Goal: Task Accomplishment & Management: Use online tool/utility

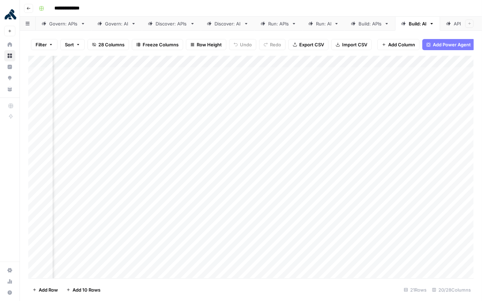
scroll to position [49, 823]
click at [263, 205] on div "Add Column" at bounding box center [250, 167] width 445 height 223
click at [261, 129] on div "Add Column" at bounding box center [250, 167] width 445 height 223
click at [261, 72] on div "Add Column" at bounding box center [250, 167] width 445 height 223
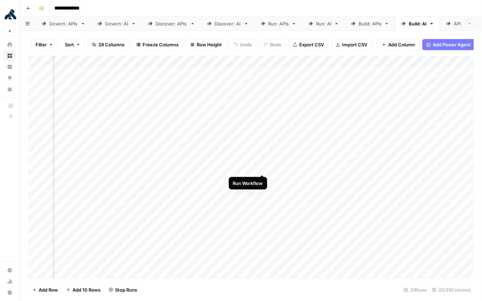
click at [263, 168] on div "Add Column" at bounding box center [250, 167] width 445 height 223
click at [274, 73] on div "Add Column" at bounding box center [250, 167] width 445 height 223
drag, startPoint x: 274, startPoint y: 86, endPoint x: 275, endPoint y: 93, distance: 7.0
click at [274, 86] on div "Add Column" at bounding box center [250, 167] width 445 height 223
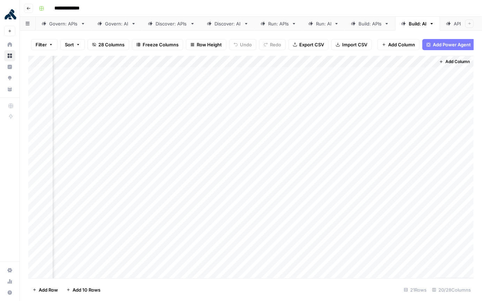
click at [275, 94] on div "Add Column" at bounding box center [250, 167] width 445 height 223
click at [274, 106] on div "Add Column" at bounding box center [250, 167] width 445 height 223
click at [274, 119] on div "Add Column" at bounding box center [250, 167] width 445 height 223
click at [275, 135] on div "Add Column" at bounding box center [250, 167] width 445 height 223
drag, startPoint x: 274, startPoint y: 142, endPoint x: 274, endPoint y: 153, distance: 10.8
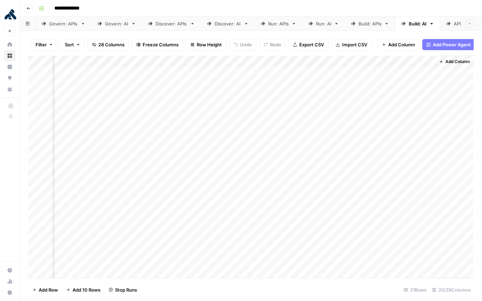
click at [274, 142] on div "Add Column" at bounding box center [250, 167] width 445 height 223
click at [274, 156] on div "Add Column" at bounding box center [250, 167] width 445 height 223
click at [274, 167] on div "Add Column" at bounding box center [250, 167] width 445 height 223
click at [276, 180] on div "Add Column" at bounding box center [250, 167] width 445 height 223
click at [275, 192] on div "Add Column" at bounding box center [250, 167] width 445 height 223
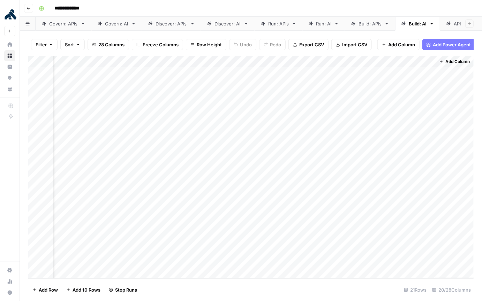
drag, startPoint x: 274, startPoint y: 203, endPoint x: 275, endPoint y: 206, distance: 3.9
click at [274, 203] on div "Add Column" at bounding box center [250, 167] width 445 height 223
click at [275, 205] on div "Add Column" at bounding box center [250, 167] width 445 height 223
click at [276, 205] on div "Add Column" at bounding box center [250, 167] width 445 height 223
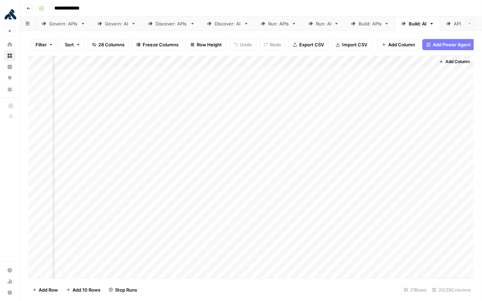
click at [276, 205] on div "Add Column" at bounding box center [250, 167] width 445 height 223
click at [275, 205] on div "Add Column" at bounding box center [250, 167] width 445 height 223
click at [277, 205] on div "Add Column" at bounding box center [250, 167] width 445 height 223
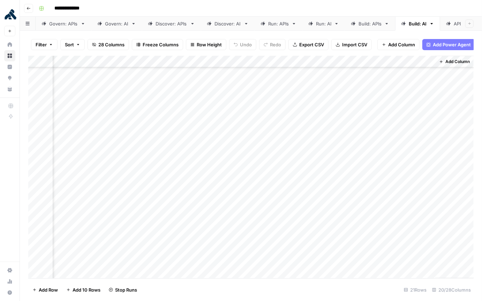
click at [274, 205] on div "Add Column" at bounding box center [250, 167] width 445 height 223
click at [275, 205] on div "Add Column" at bounding box center [250, 167] width 445 height 223
click at [274, 205] on div "Add Column" at bounding box center [250, 167] width 445 height 223
click at [288, 118] on div "Add Column" at bounding box center [250, 167] width 445 height 223
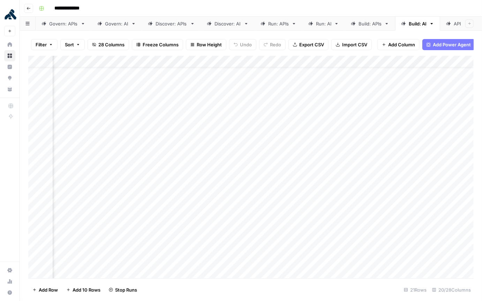
scroll to position [0, 830]
click at [274, 74] on div "Add Column" at bounding box center [250, 167] width 445 height 223
click at [274, 74] on input "8.4" at bounding box center [300, 74] width 71 height 7
click at [274, 73] on input "8.4" at bounding box center [300, 74] width 71 height 7
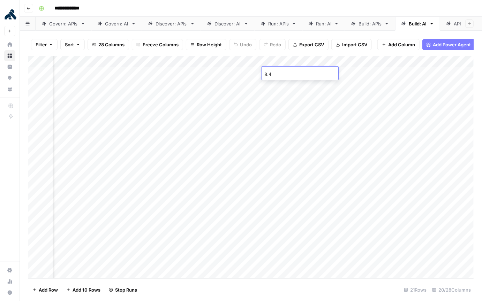
click at [273, 73] on input "8.4" at bounding box center [300, 74] width 71 height 7
type input "84"
click at [276, 97] on div "Add Column" at bounding box center [250, 167] width 445 height 223
drag, startPoint x: 111, startPoint y: 72, endPoint x: 352, endPoint y: 298, distance: 330.2
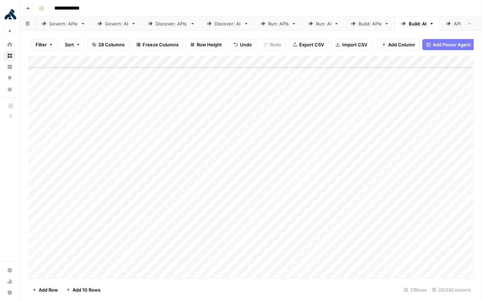
click at [354, 205] on div "Filter Sort 28 Columns Freeze Columns Row Height Undo Redo Export CSV Import CS…" at bounding box center [251, 166] width 462 height 271
click at [124, 75] on div "Add Column" at bounding box center [250, 167] width 445 height 223
drag, startPoint x: 131, startPoint y: 74, endPoint x: 136, endPoint y: 298, distance: 224.6
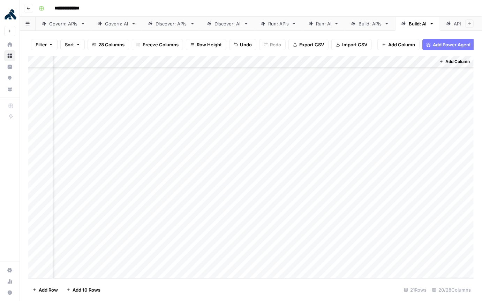
click at [138, 205] on div "Filter Sort 28 Columns Freeze Columns Row Height Undo Redo Export CSV Import CS…" at bounding box center [251, 166] width 462 height 271
drag, startPoint x: 224, startPoint y: 75, endPoint x: 233, endPoint y: 294, distance: 218.4
click at [235, 205] on div "Filter Sort 28 Columns Freeze Columns Row Height Undo Redo Export CSV Import CS…" at bounding box center [251, 166] width 462 height 271
drag, startPoint x: 310, startPoint y: 74, endPoint x: 330, endPoint y: 301, distance: 227.6
click at [330, 205] on div "Filter Sort 28 Columns Freeze Columns Row Height Undo Redo Export CSV Import CS…" at bounding box center [251, 166] width 462 height 271
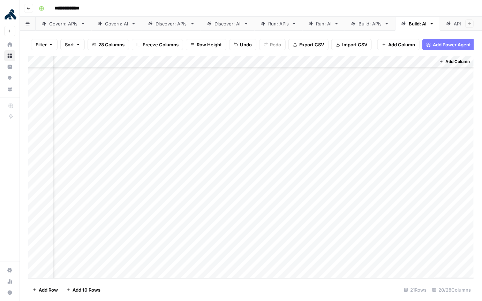
click at [59, 5] on input "**********" at bounding box center [70, 8] width 39 height 11
click at [275, 24] on div "Run: APIs" at bounding box center [278, 23] width 21 height 7
click at [161, 143] on div "Add Column" at bounding box center [250, 167] width 445 height 223
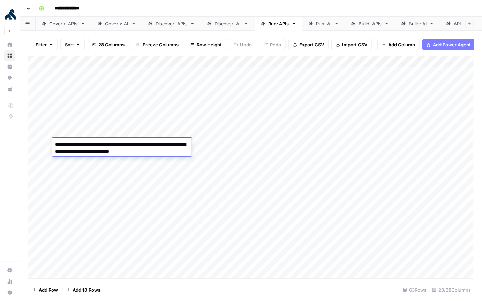
click at [161, 143] on textarea "**********" at bounding box center [121, 148] width 139 height 17
click at [162, 143] on textarea "**********" at bounding box center [121, 148] width 139 height 17
click at [172, 146] on textarea "**********" at bounding box center [121, 148] width 139 height 17
click at [35, 143] on div "Add Column" at bounding box center [250, 167] width 445 height 223
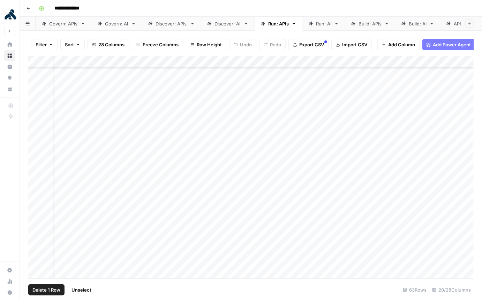
scroll to position [70, 0]
click at [115, 73] on div "Add Column" at bounding box center [250, 167] width 445 height 223
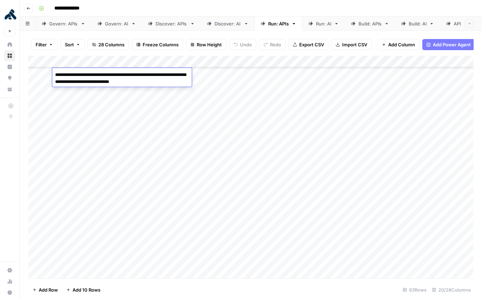
click at [115, 73] on textarea "**********" at bounding box center [121, 78] width 139 height 17
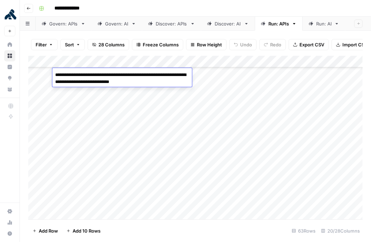
click at [226, 112] on div "Add Column" at bounding box center [195, 138] width 334 height 164
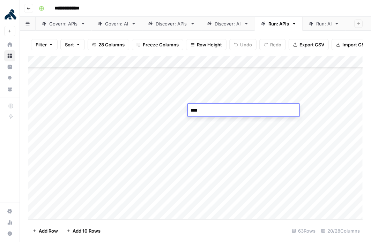
click at [145, 73] on div "Add Column" at bounding box center [195, 138] width 334 height 164
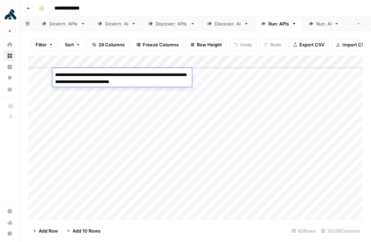
click at [145, 73] on textarea "**********" at bounding box center [121, 78] width 139 height 17
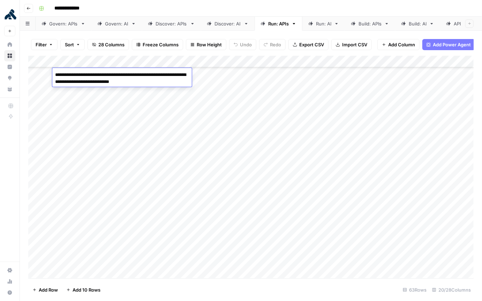
click at [218, 75] on div "Add Column" at bounding box center [250, 167] width 445 height 223
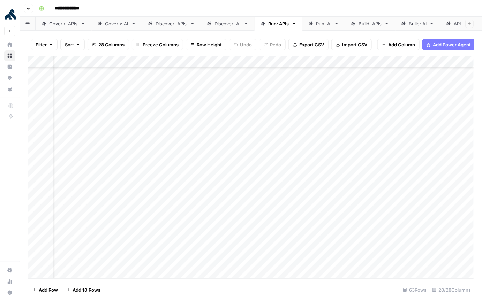
scroll to position [70, 30]
click at [243, 76] on div "Add Column" at bounding box center [250, 167] width 445 height 223
click at [271, 77] on div "Add Column" at bounding box center [250, 167] width 445 height 223
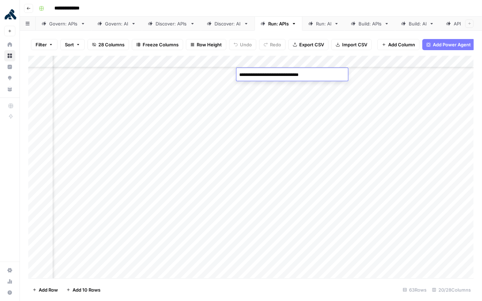
click at [296, 94] on div "Add Column" at bounding box center [250, 167] width 445 height 223
click at [277, 72] on div "Add Column" at bounding box center [250, 167] width 445 height 223
click at [281, 76] on div "Add Column" at bounding box center [250, 167] width 445 height 223
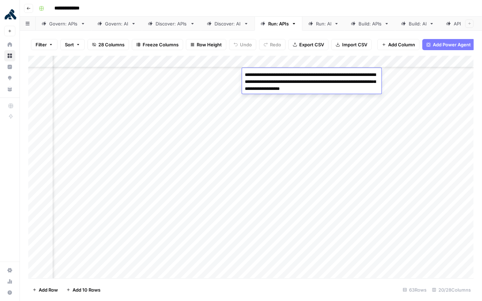
click at [320, 115] on div "Add Column" at bounding box center [250, 167] width 445 height 223
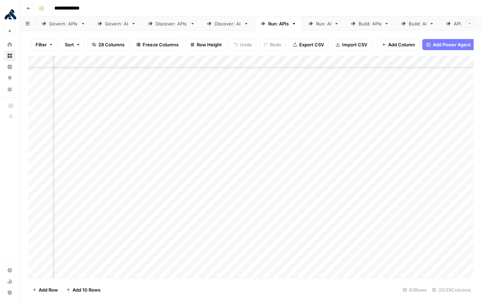
click at [330, 75] on div "Add Column" at bounding box center [250, 167] width 445 height 223
click at [313, 74] on div "Add Column" at bounding box center [250, 167] width 445 height 223
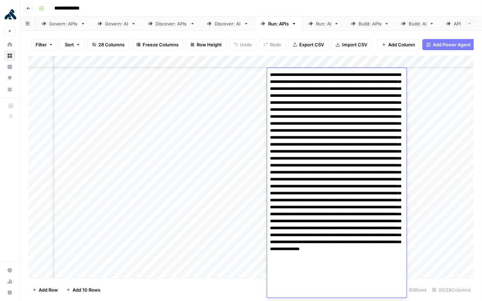
click at [313, 74] on textarea at bounding box center [336, 218] width 139 height 296
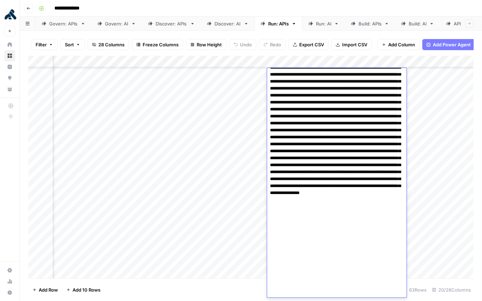
scroll to position [68, 0]
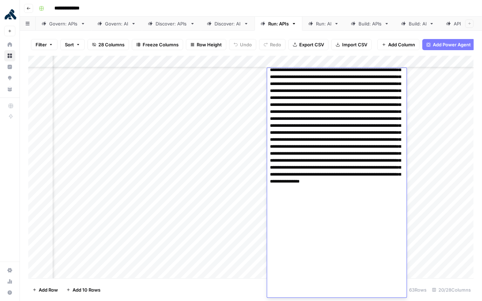
click at [255, 74] on div "Add Column" at bounding box center [250, 167] width 445 height 223
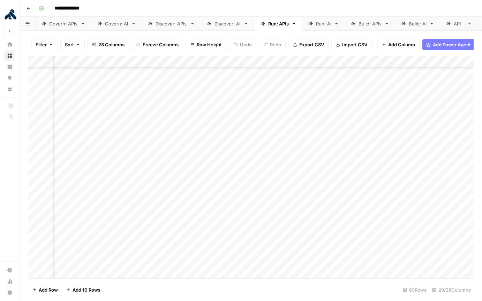
scroll to position [70, 300]
click at [245, 75] on div "Add Column" at bounding box center [250, 167] width 445 height 223
click at [327, 73] on div "Add Column" at bounding box center [250, 167] width 445 height 223
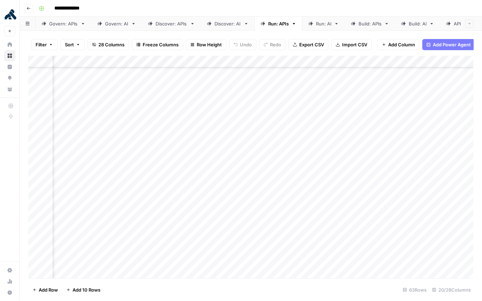
click at [286, 73] on div "Add Column" at bounding box center [250, 167] width 445 height 223
click at [322, 74] on div "Add Column" at bounding box center [250, 167] width 445 height 223
click at [345, 75] on div "Add Column" at bounding box center [250, 167] width 445 height 223
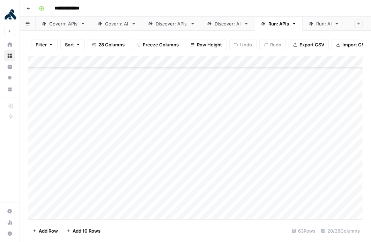
scroll to position [71, 0]
click at [37, 73] on div "Add Column" at bounding box center [195, 138] width 334 height 164
click at [89, 74] on div "Add Column" at bounding box center [195, 138] width 334 height 164
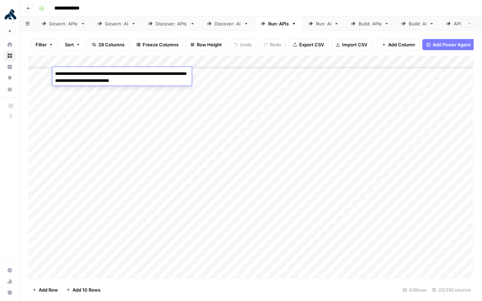
scroll to position [70, 0]
click at [227, 75] on div "Add Column" at bounding box center [250, 167] width 445 height 223
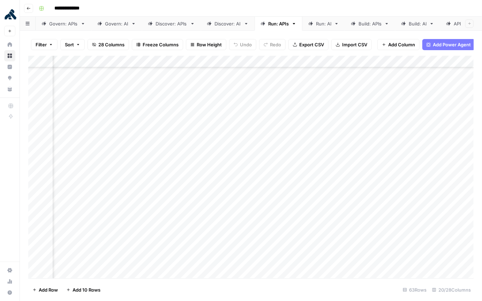
scroll to position [70, 47]
click at [222, 74] on div "Add Column" at bounding box center [250, 167] width 445 height 223
click at [237, 74] on div "Add Column" at bounding box center [250, 167] width 445 height 223
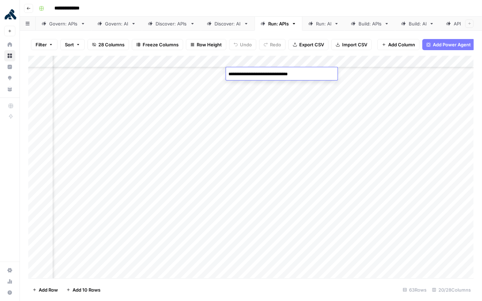
click at [252, 84] on div "Add Column" at bounding box center [250, 167] width 445 height 223
click at [281, 71] on div "Add Column" at bounding box center [250, 167] width 445 height 223
click at [315, 71] on div "Add Column" at bounding box center [250, 167] width 445 height 223
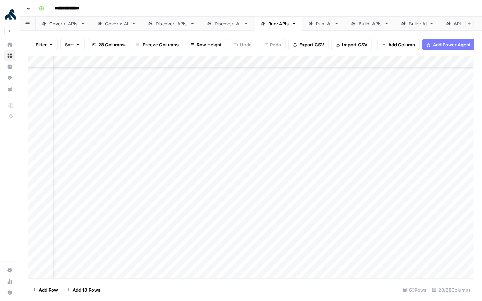
click at [323, 74] on div "Add Column" at bounding box center [250, 167] width 445 height 223
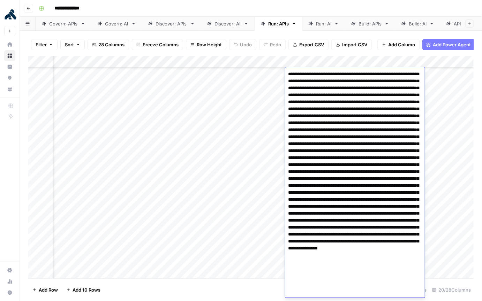
click at [323, 74] on textarea at bounding box center [354, 217] width 139 height 296
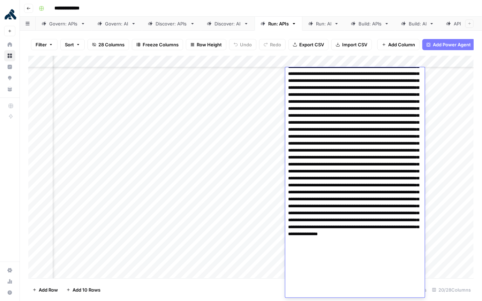
scroll to position [0, 0]
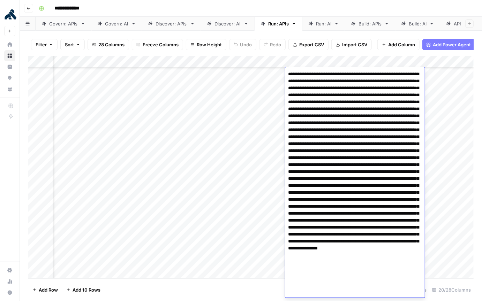
click at [428, 90] on div "Add Column" at bounding box center [250, 167] width 445 height 223
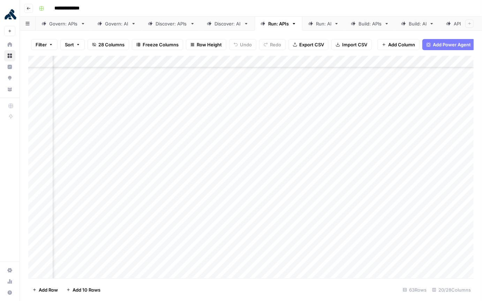
scroll to position [70, 224]
click at [310, 73] on div "Add Column" at bounding box center [250, 167] width 445 height 223
click at [364, 74] on div "Add Column" at bounding box center [250, 167] width 445 height 223
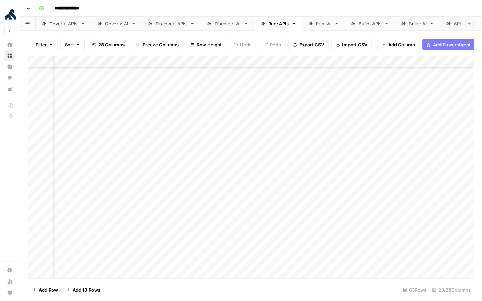
click at [363, 74] on div "Add Column" at bounding box center [250, 167] width 445 height 223
click at [335, 74] on div "Add Column" at bounding box center [250, 167] width 445 height 223
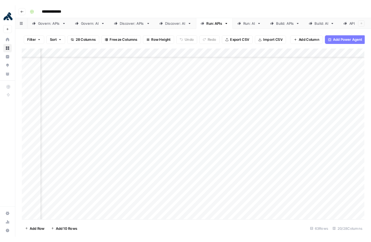
scroll to position [70, 796]
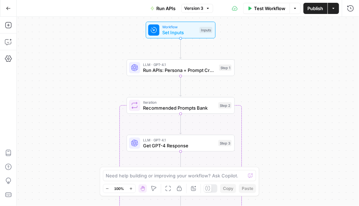
click at [355, 201] on div "Workflow Set Inputs Inputs LLM · GPT-4.1 Run APIs: Persona + Prompt Creation St…" at bounding box center [188, 111] width 342 height 189
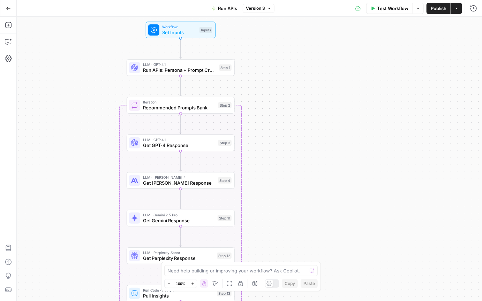
click at [127, 7] on div "Go Back Run APIs Version 3 Test Workflow Options Publish Actions Run History" at bounding box center [241, 8] width 482 height 16
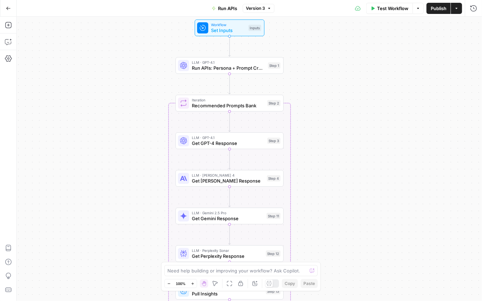
click at [192, 205] on icon "button" at bounding box center [193, 284] width 4 height 4
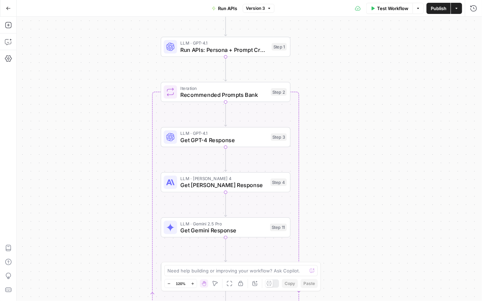
click at [192, 205] on icon "button" at bounding box center [193, 284] width 4 height 4
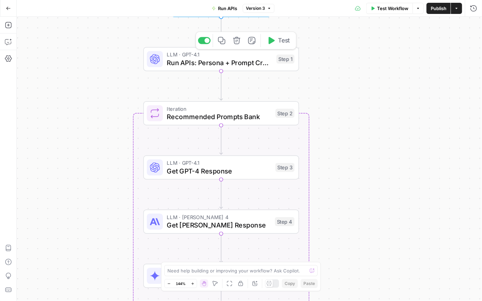
click at [215, 61] on span "Run APIs: Persona + Prompt Creation" at bounding box center [219, 63] width 105 height 10
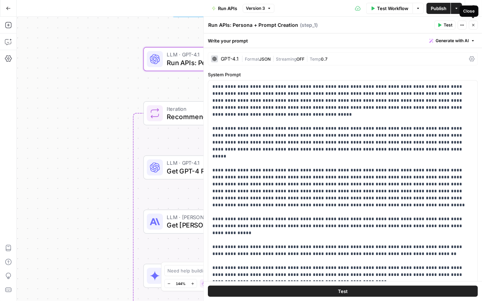
click at [428, 25] on icon "button" at bounding box center [473, 25] width 4 height 4
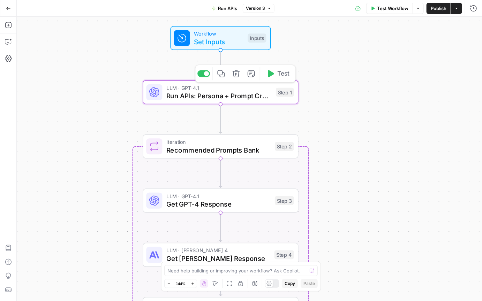
click at [221, 97] on span "Run APIs: Persona + Prompt Creation" at bounding box center [218, 96] width 105 height 10
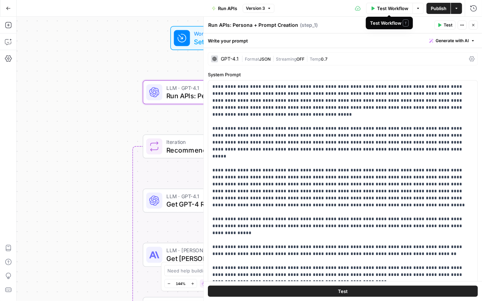
click at [388, 8] on span "Test Workflow" at bounding box center [392, 8] width 31 height 7
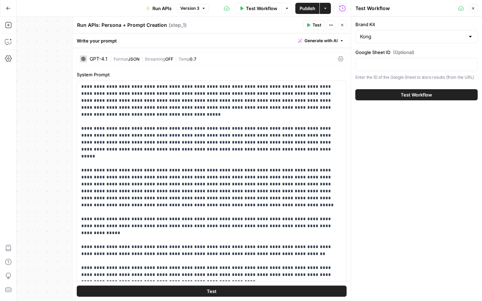
click at [413, 97] on span "Test Workflow" at bounding box center [416, 94] width 31 height 7
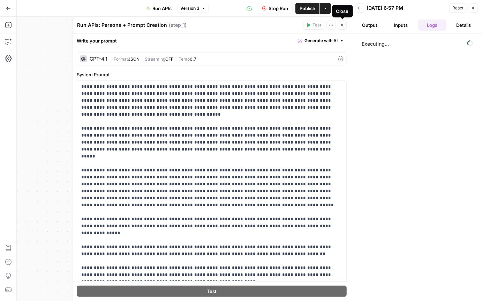
click at [341, 25] on icon "button" at bounding box center [342, 25] width 4 height 4
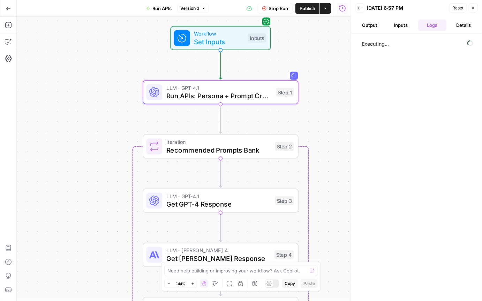
click at [399, 27] on button "Inputs" at bounding box center [401, 25] width 29 height 11
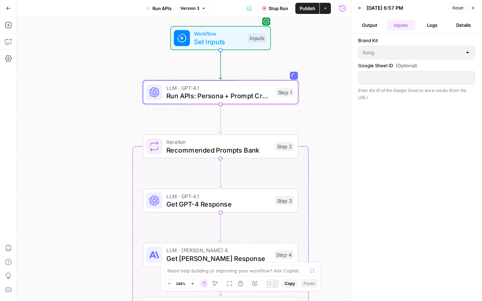
click at [372, 26] on button "Output" at bounding box center [369, 25] width 29 height 11
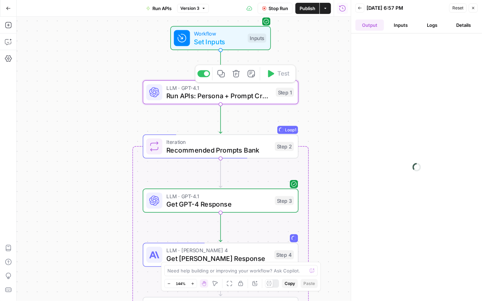
click at [248, 90] on span "LLM · GPT-4.1" at bounding box center [218, 88] width 105 height 8
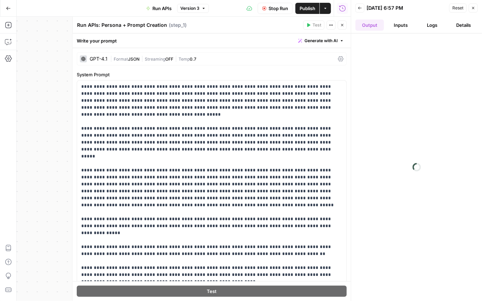
click at [342, 23] on icon "button" at bounding box center [342, 25] width 4 height 4
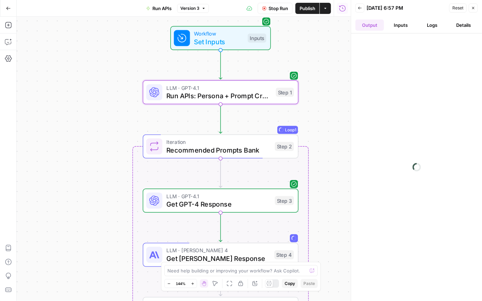
click at [273, 9] on span "Stop Run" at bounding box center [278, 8] width 20 height 7
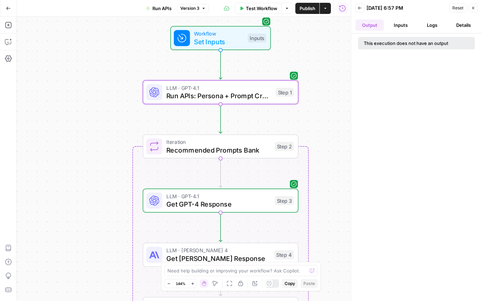
click at [392, 21] on button "Inputs" at bounding box center [401, 25] width 29 height 11
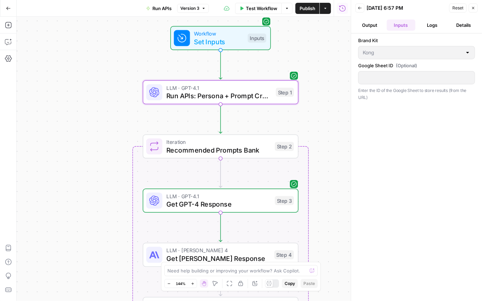
click at [425, 24] on button "Logs" at bounding box center [432, 25] width 29 height 11
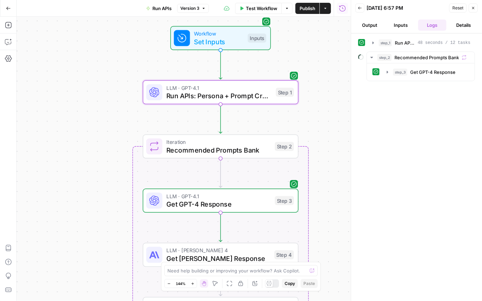
click at [428, 8] on span "Reset" at bounding box center [457, 8] width 11 height 6
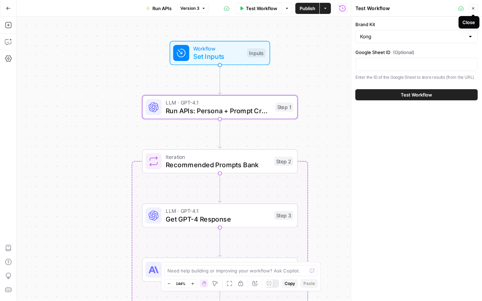
click at [428, 10] on icon "button" at bounding box center [473, 8] width 4 height 4
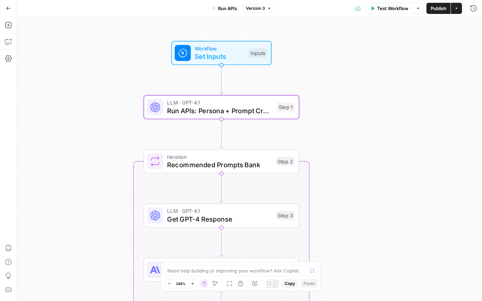
click at [225, 107] on span "Run APIs: Persona + Prompt Creation" at bounding box center [219, 111] width 105 height 10
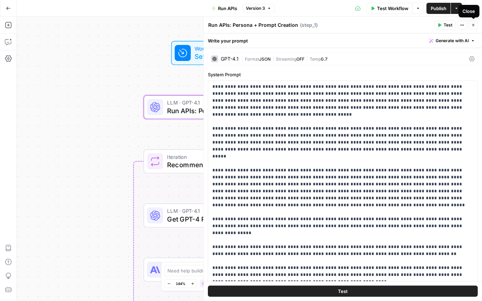
click at [428, 28] on button "Close" at bounding box center [473, 25] width 9 height 9
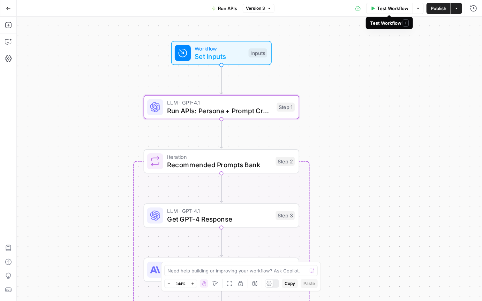
click at [388, 11] on span "Test Workflow" at bounding box center [392, 8] width 31 height 7
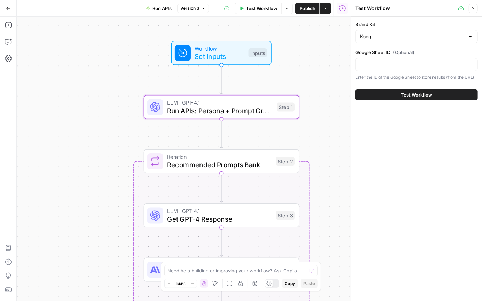
click at [386, 96] on button "Test Workflow" at bounding box center [416, 94] width 122 height 11
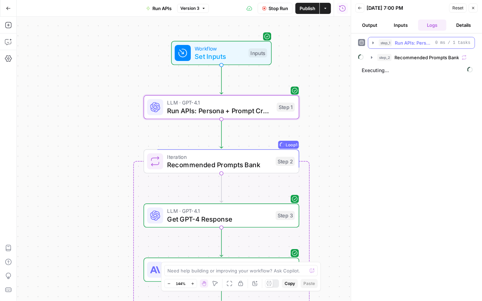
click at [373, 42] on icon "button" at bounding box center [373, 43] width 6 height 6
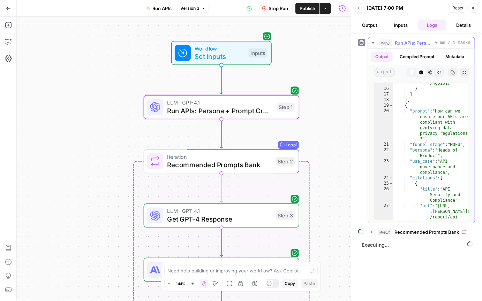
scroll to position [188, 0]
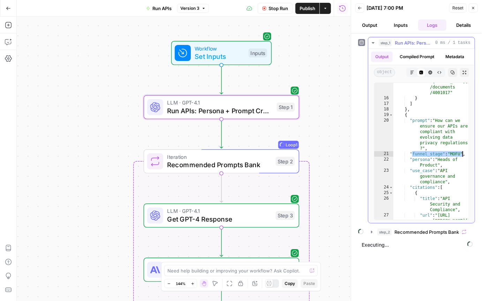
drag, startPoint x: 413, startPoint y: 154, endPoint x: 463, endPoint y: 154, distance: 49.9
click at [428, 154] on div "**********" at bounding box center [421, 152] width 95 height 138
drag, startPoint x: 412, startPoint y: 160, endPoint x: 439, endPoint y: 164, distance: 27.5
click at [428, 164] on div ""url" : "https://www .gartner.com/en /documents /4001017" } ] } , { "prompt" : …" at bounding box center [431, 167] width 76 height 188
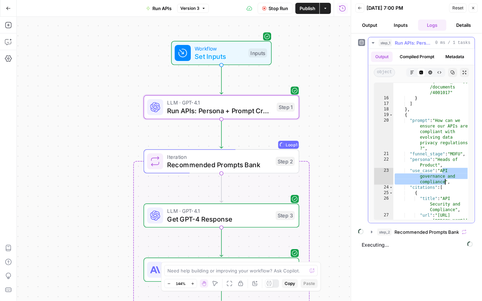
drag, startPoint x: 441, startPoint y: 171, endPoint x: 450, endPoint y: 184, distance: 15.5
click at [428, 181] on div ""url" : "https://www .gartner.com/en /documents /4001017" } ] } , { "prompt" : …" at bounding box center [431, 167] width 76 height 188
type textarea "**********"
click at [373, 41] on icon "button" at bounding box center [373, 43] width 6 height 6
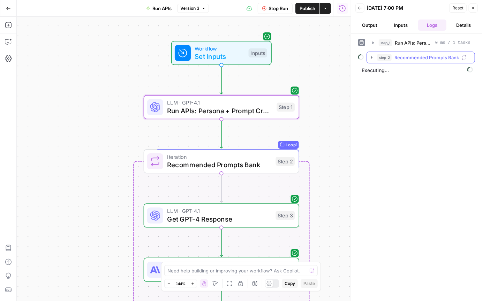
click at [372, 58] on icon "button" at bounding box center [372, 58] width 6 height 6
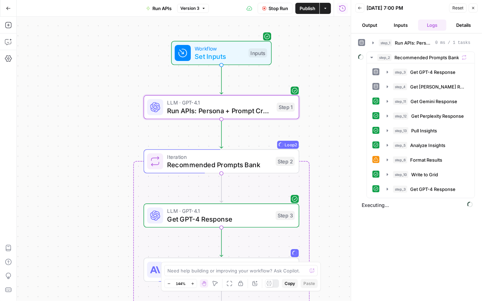
click at [281, 8] on span "Stop Run" at bounding box center [278, 8] width 20 height 7
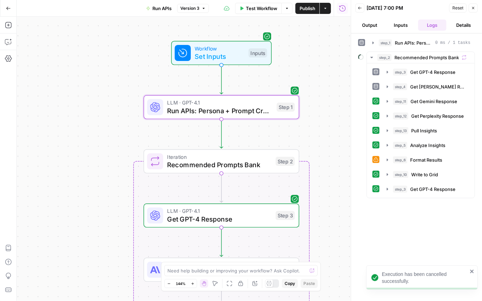
click at [428, 10] on span "Reset" at bounding box center [457, 8] width 11 height 6
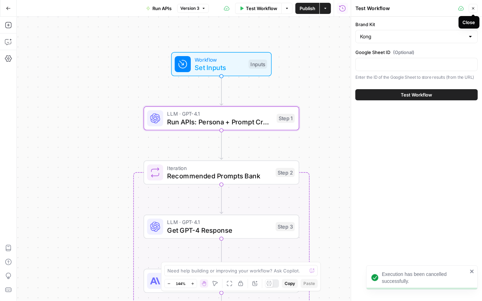
click at [428, 6] on button "Close" at bounding box center [473, 8] width 9 height 9
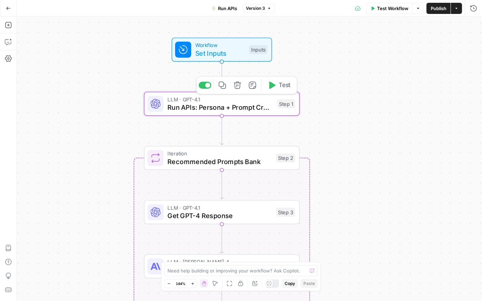
click at [218, 105] on span "Run APIs: Persona + Prompt Creation" at bounding box center [220, 107] width 105 height 10
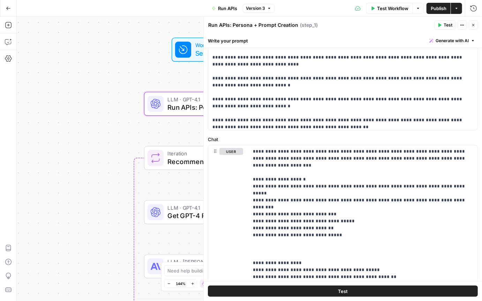
scroll to position [212, 0]
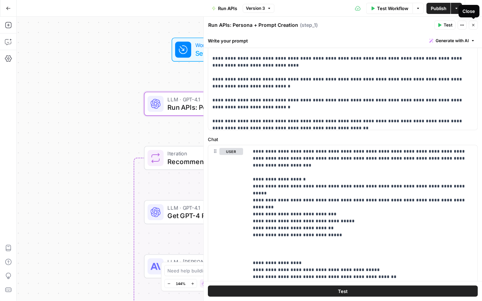
click at [428, 26] on icon "button" at bounding box center [473, 25] width 4 height 4
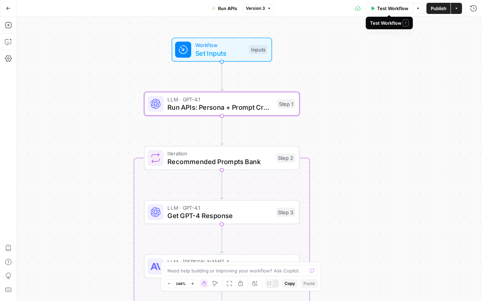
click at [389, 10] on span "Test Workflow" at bounding box center [392, 8] width 31 height 7
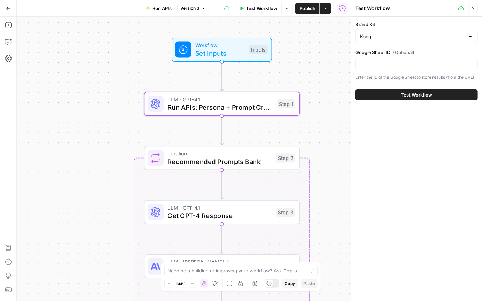
click at [420, 94] on span "Test Workflow" at bounding box center [416, 94] width 31 height 7
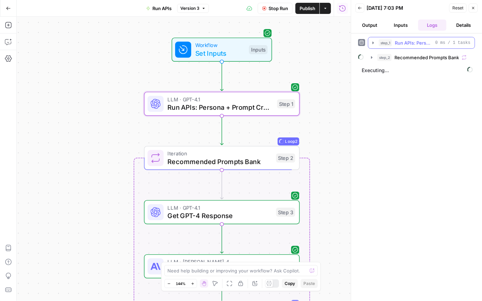
click at [373, 42] on icon "button" at bounding box center [372, 42] width 1 height 2
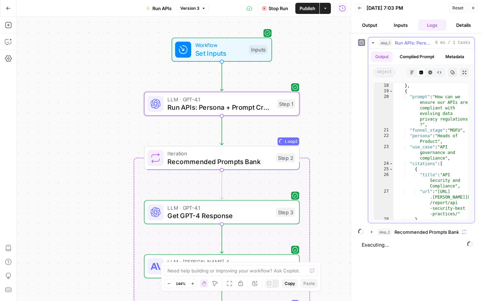
scroll to position [212, 0]
drag, startPoint x: 452, startPoint y: 130, endPoint x: 462, endPoint y: 130, distance: 9.4
click at [428, 130] on div "**********" at bounding box center [421, 152] width 95 height 138
drag, startPoint x: 440, startPoint y: 135, endPoint x: 445, endPoint y: 142, distance: 8.2
click at [428, 140] on div "} , { "prompt" : "How can we ensure our APIs are compliant with evolving data p…" at bounding box center [431, 157] width 76 height 149
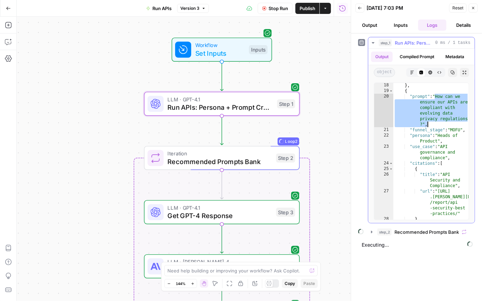
drag, startPoint x: 435, startPoint y: 96, endPoint x: 440, endPoint y: 123, distance: 27.6
click at [428, 123] on div "} , { "prompt" : "How can we ensure our APIs are compliant with evolving data p…" at bounding box center [431, 157] width 76 height 149
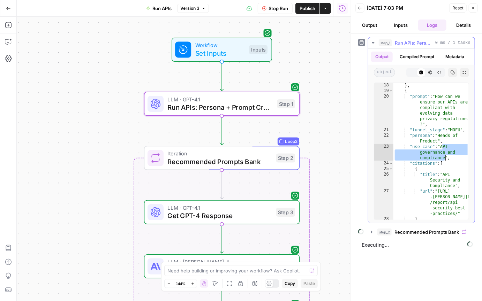
drag, startPoint x: 443, startPoint y: 147, endPoint x: 444, endPoint y: 156, distance: 9.5
click at [428, 158] on div "} , { "prompt" : "How can we ensure our APIs are compliant with evolving data p…" at bounding box center [431, 157] width 76 height 149
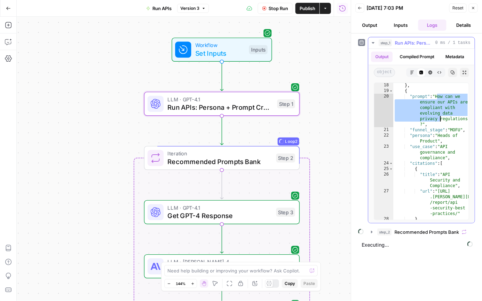
drag, startPoint x: 437, startPoint y: 96, endPoint x: 472, endPoint y: 132, distance: 50.5
click at [428, 121] on div "} , { "prompt" : "How can we ensure our APIs are compliant with evolving data p…" at bounding box center [431, 157] width 76 height 149
type textarea "**********"
click at [374, 43] on icon "button" at bounding box center [373, 43] width 6 height 6
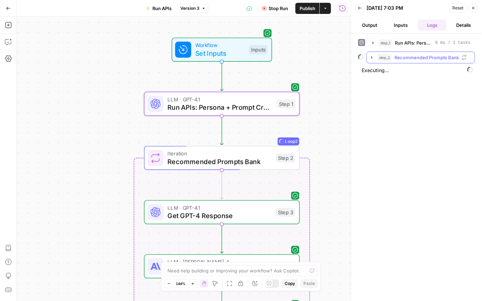
click at [370, 58] on icon "button" at bounding box center [372, 58] width 6 height 6
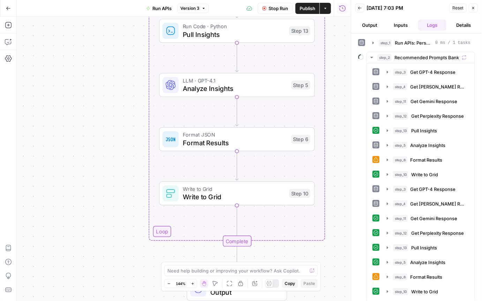
click at [272, 7] on span "Stop Run" at bounding box center [278, 8] width 20 height 7
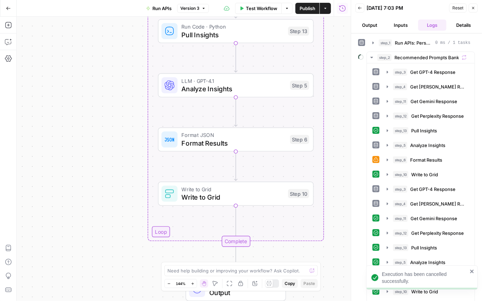
click at [428, 8] on span "Reset" at bounding box center [457, 8] width 11 height 6
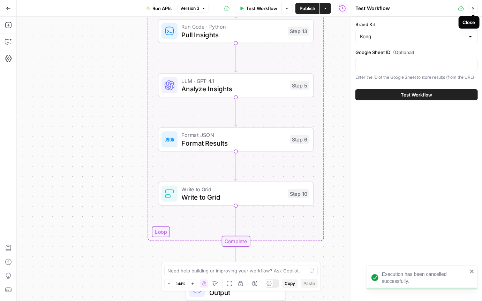
click at [428, 8] on icon "button" at bounding box center [473, 8] width 4 height 4
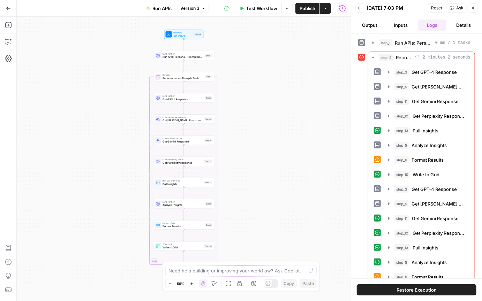
click at [435, 8] on span "Reset" at bounding box center [436, 8] width 11 height 6
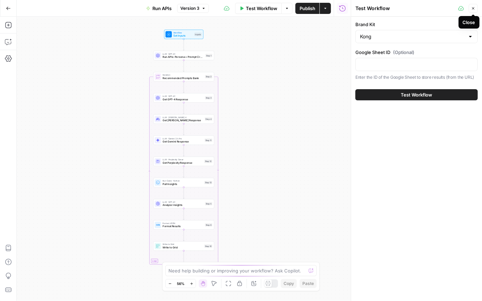
click at [471, 8] on button "Close" at bounding box center [473, 8] width 9 height 9
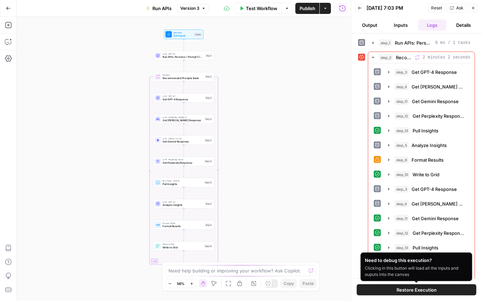
click at [403, 289] on span "Restore Execution" at bounding box center [416, 290] width 40 height 7
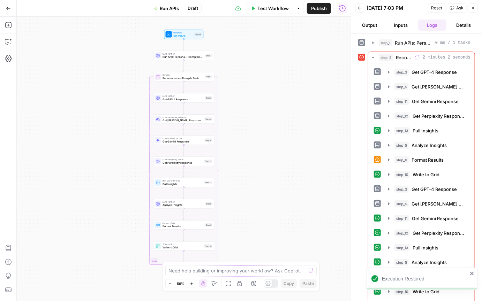
click at [470, 274] on icon "close" at bounding box center [472, 274] width 5 height 6
drag, startPoint x: 437, startPoint y: 8, endPoint x: 442, endPoint y: 9, distance: 4.9
click at [437, 8] on span "Reset" at bounding box center [436, 8] width 11 height 6
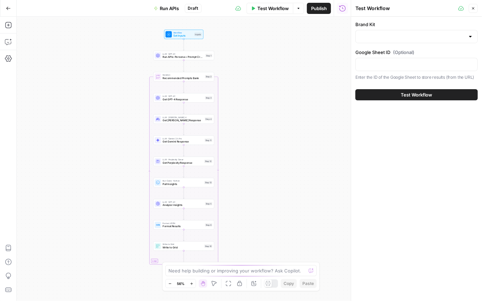
type input "Kong"
click at [473, 8] on icon "button" at bounding box center [473, 8] width 2 height 2
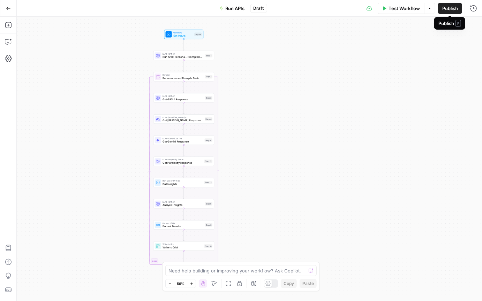
click at [449, 8] on span "Publish" at bounding box center [450, 8] width 16 height 7
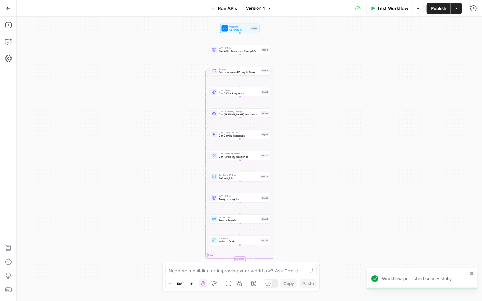
drag, startPoint x: 310, startPoint y: 92, endPoint x: 317, endPoint y: 124, distance: 33.0
click at [365, 86] on div "Workflow Set Inputs Inputs LLM · GPT-4.1 Run APIs: Persona + Prompt Creation St…" at bounding box center [249, 159] width 465 height 284
click at [194, 285] on button "Zoom In" at bounding box center [191, 284] width 8 height 8
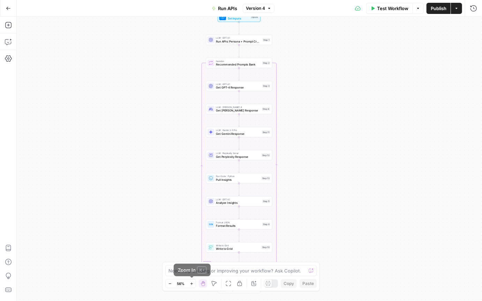
click at [193, 285] on button "Zoom In" at bounding box center [191, 284] width 8 height 8
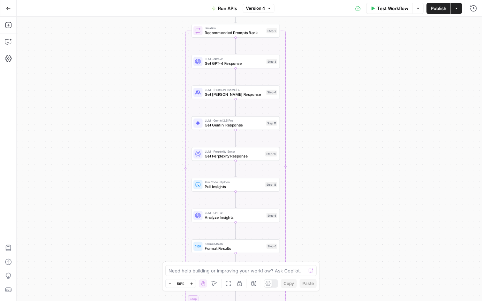
click at [193, 285] on button "Zoom In" at bounding box center [191, 284] width 8 height 8
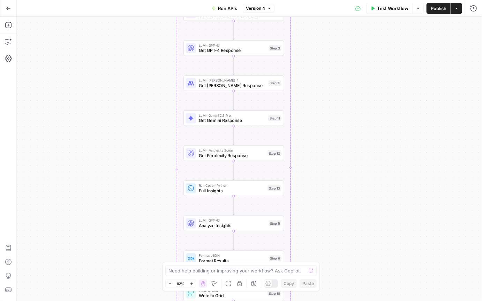
click at [193, 285] on icon "button" at bounding box center [192, 284] width 4 height 4
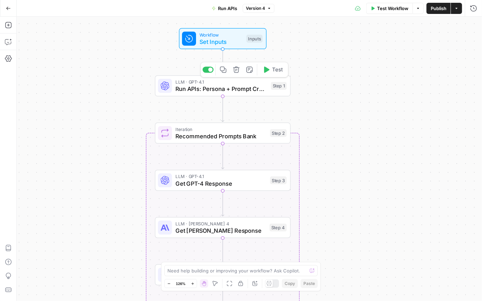
click at [211, 90] on span "Run APIs: Persona + Prompt Creation" at bounding box center [221, 89] width 92 height 9
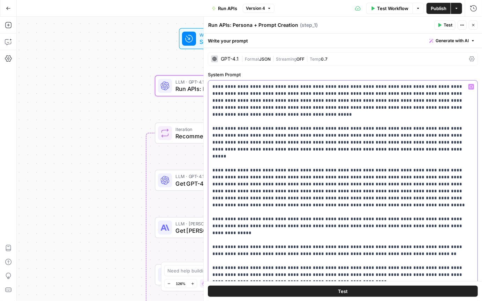
drag, startPoint x: 212, startPoint y: 86, endPoint x: 352, endPoint y: 137, distance: 148.5
click at [352, 137] on div "**********" at bounding box center [342, 223] width 269 height 284
click at [476, 25] on button "Close" at bounding box center [473, 25] width 9 height 9
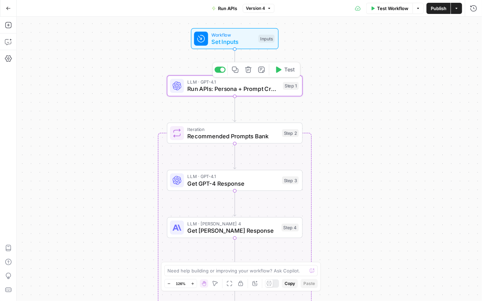
click at [240, 91] on span "Run APIs: Persona + Prompt Creation" at bounding box center [234, 89] width 92 height 9
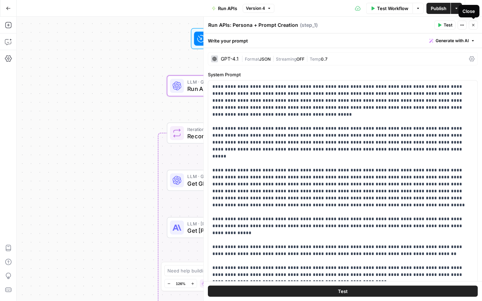
click at [474, 26] on icon "button" at bounding box center [473, 25] width 4 height 4
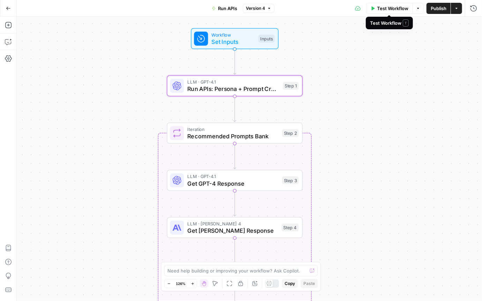
click at [383, 11] on span "Test Workflow" at bounding box center [392, 8] width 31 height 7
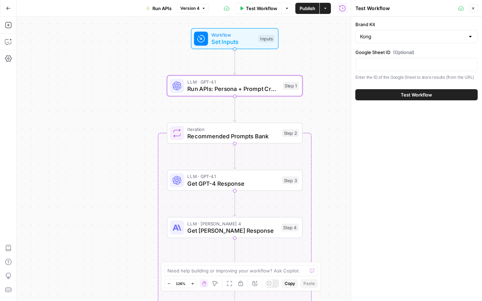
click at [408, 94] on span "Test Workflow" at bounding box center [416, 94] width 31 height 7
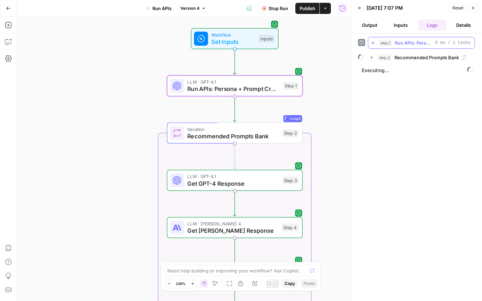
click at [373, 43] on icon "button" at bounding box center [372, 42] width 1 height 2
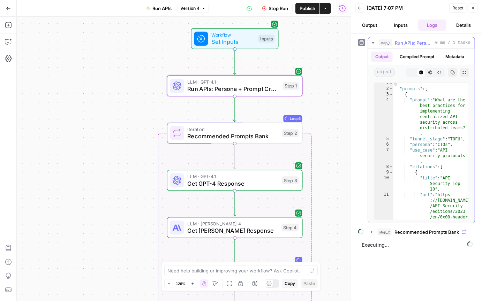
scroll to position [2, 0]
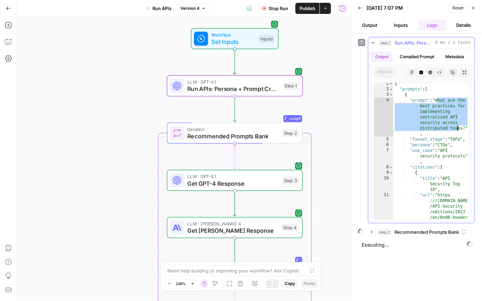
drag, startPoint x: 437, startPoint y: 99, endPoint x: 459, endPoint y: 138, distance: 44.6
click at [457, 126] on div "{ "prompts" : [ { "prompt" : "What are the best practices for implementing cent…" at bounding box center [431, 169] width 76 height 176
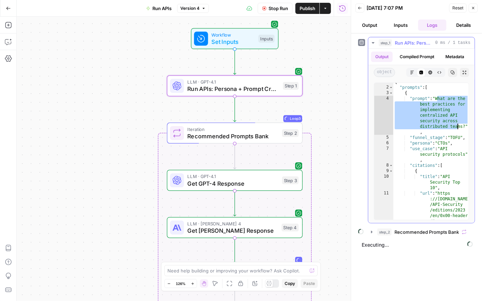
scroll to position [10, 0]
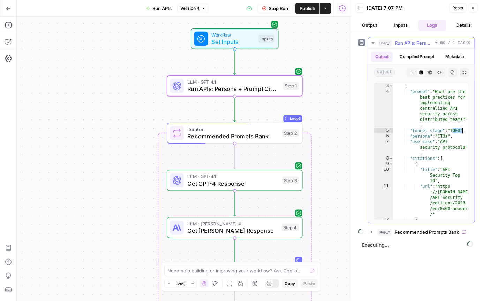
drag, startPoint x: 452, startPoint y: 130, endPoint x: 459, endPoint y: 136, distance: 8.9
click at [461, 130] on div ""prompts" : [ { "prompt" : "What are the best practices for implementing centra…" at bounding box center [431, 152] width 76 height 149
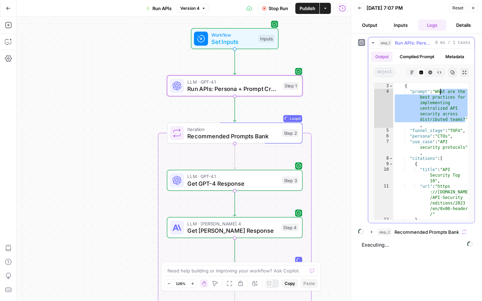
drag, startPoint x: 464, startPoint y: 120, endPoint x: 437, endPoint y: 94, distance: 37.5
click at [439, 91] on div "**********" at bounding box center [421, 152] width 95 height 138
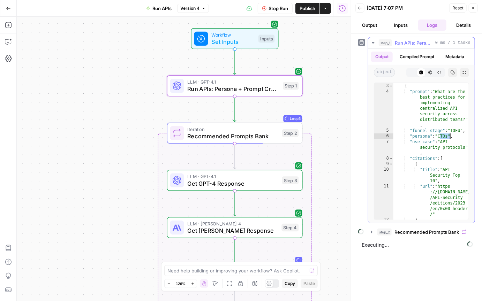
drag, startPoint x: 440, startPoint y: 136, endPoint x: 450, endPoint y: 123, distance: 16.3
click at [449, 137] on div ""prompts" : [ { "prompt" : "What are the best practices for implementing centra…" at bounding box center [431, 152] width 76 height 149
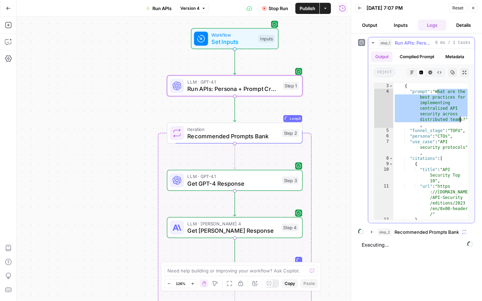
drag, startPoint x: 437, startPoint y: 91, endPoint x: 460, endPoint y: 120, distance: 36.0
click at [460, 120] on div ""prompts" : [ { "prompt" : "What are the best practices for implementing centra…" at bounding box center [431, 152] width 76 height 149
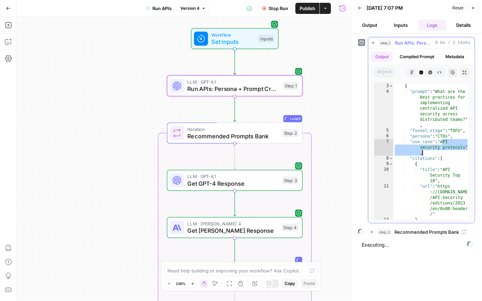
drag, startPoint x: 442, startPoint y: 143, endPoint x: 463, endPoint y: 150, distance: 21.5
click at [463, 150] on div "**********" at bounding box center [421, 152] width 95 height 138
type textarea "**********"
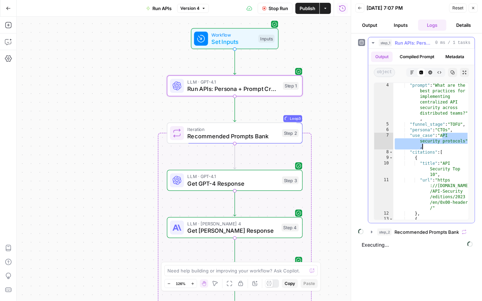
scroll to position [20, 0]
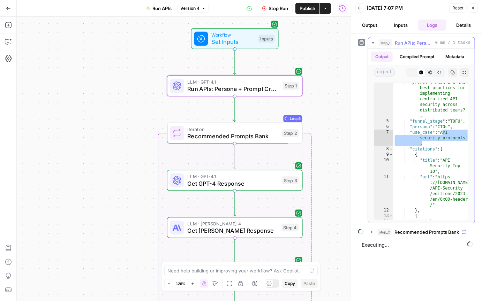
click at [375, 43] on icon "button" at bounding box center [373, 43] width 6 height 6
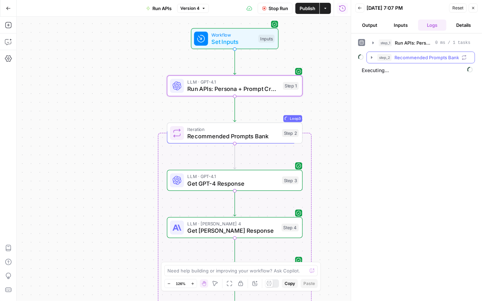
click at [370, 58] on icon "button" at bounding box center [372, 58] width 6 height 6
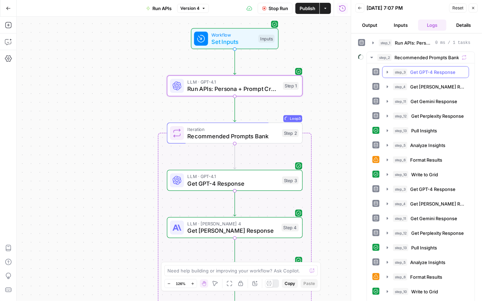
click at [388, 71] on icon "button" at bounding box center [388, 72] width 6 height 6
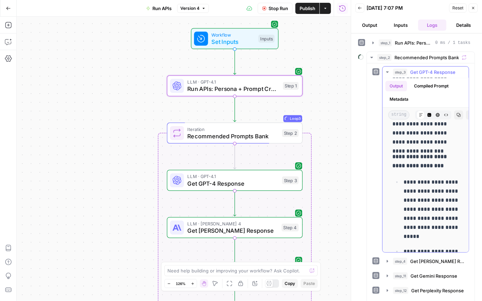
scroll to position [0, 0]
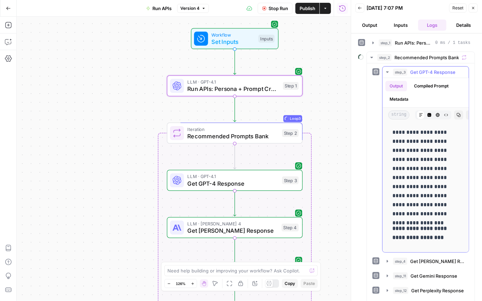
click at [387, 72] on icon "button" at bounding box center [387, 71] width 2 height 1
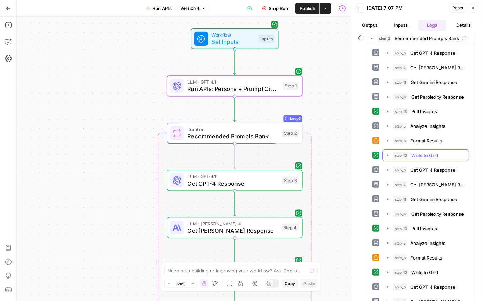
scroll to position [20, 0]
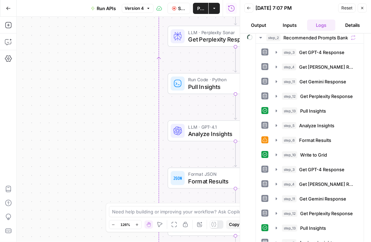
click at [183, 8] on span "Stop Run" at bounding box center [182, 8] width 8 height 7
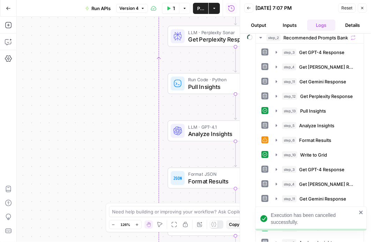
click at [344, 9] on span "Reset" at bounding box center [346, 8] width 11 height 6
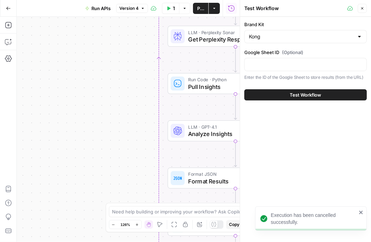
click at [360, 8] on icon "button" at bounding box center [362, 8] width 4 height 4
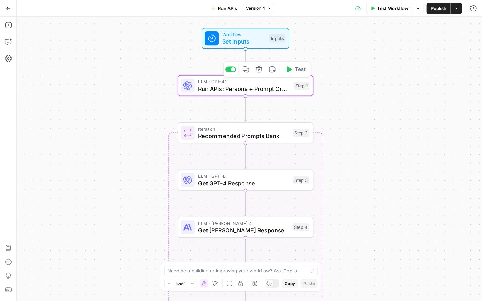
click at [244, 86] on span "Run APIs: Persona + Prompt Creation" at bounding box center [244, 88] width 92 height 9
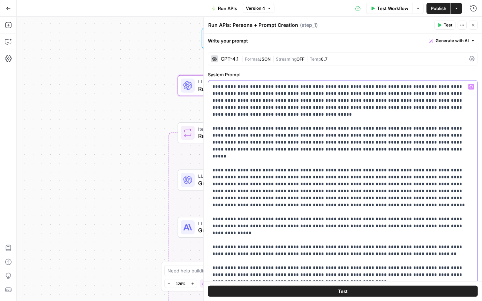
drag, startPoint x: 213, startPoint y: 86, endPoint x: 332, endPoint y: 193, distance: 160.7
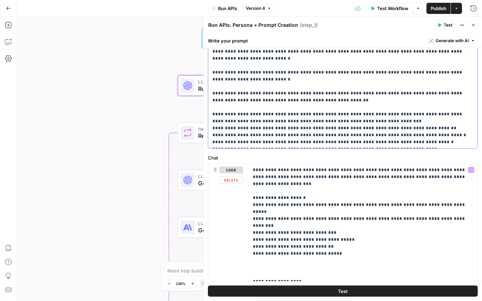
scroll to position [0, 0]
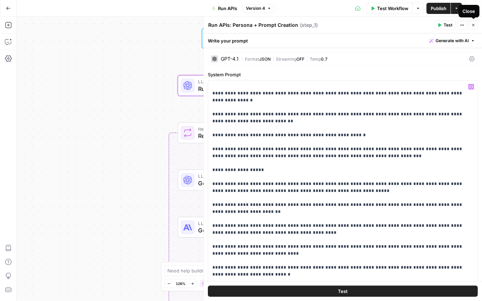
click at [473, 25] on icon "button" at bounding box center [473, 25] width 2 height 2
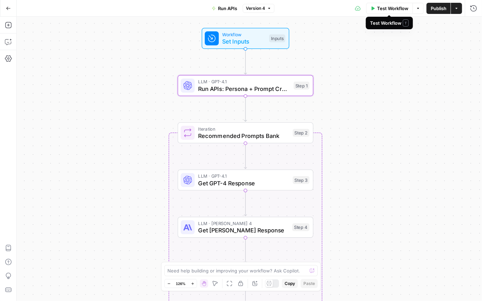
click at [384, 10] on span "Test Workflow" at bounding box center [392, 8] width 31 height 7
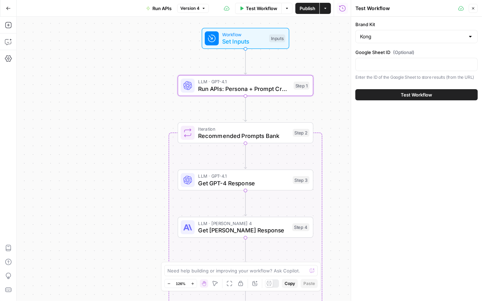
click at [418, 96] on span "Test Workflow" at bounding box center [416, 94] width 31 height 7
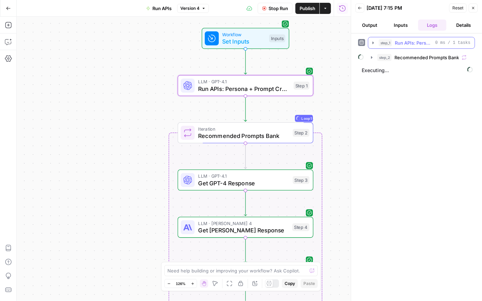
click at [375, 43] on icon "button" at bounding box center [373, 43] width 6 height 6
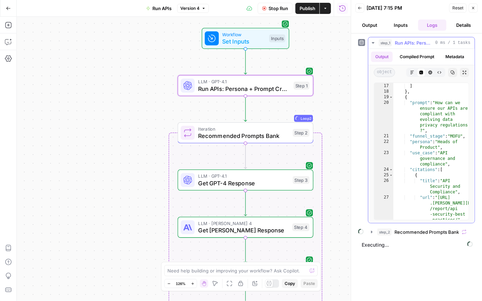
scroll to position [207, 0]
drag, startPoint x: 412, startPoint y: 135, endPoint x: 442, endPoint y: 135, distance: 29.6
click at [442, 135] on div "] } , { "prompt" : "How can we ensure our APIs are compliant with evolving data…" at bounding box center [431, 156] width 76 height 149
drag, startPoint x: 452, startPoint y: 135, endPoint x: 441, endPoint y: 129, distance: 12.3
click at [452, 135] on div "] } , { "prompt" : "How can we ensure our APIs are compliant with evolving data…" at bounding box center [431, 156] width 76 height 149
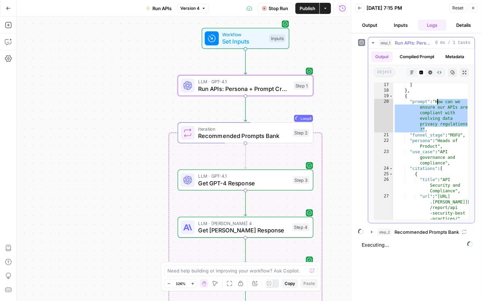
drag, startPoint x: 425, startPoint y: 129, endPoint x: 455, endPoint y: 131, distance: 30.4
click at [437, 101] on div "] } , { "prompt" : "How can we ensure our APIs are compliant with evolving data…" at bounding box center [431, 156] width 76 height 149
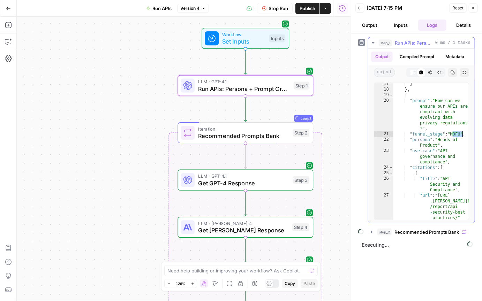
drag, startPoint x: 452, startPoint y: 134, endPoint x: 462, endPoint y: 140, distance: 11.2
click at [462, 134] on div "**********" at bounding box center [421, 152] width 95 height 138
drag, startPoint x: 440, startPoint y: 140, endPoint x: 437, endPoint y: 147, distance: 7.2
click at [436, 146] on div "] } , { "prompt" : "How can we ensure our APIs are compliant with evolving data…" at bounding box center [431, 156] width 76 height 149
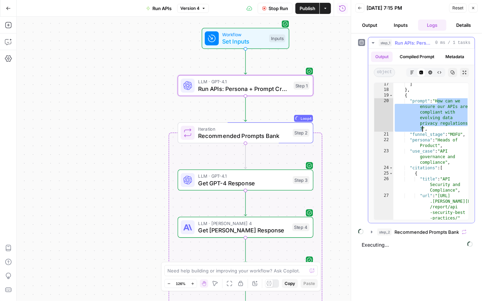
drag, startPoint x: 437, startPoint y: 101, endPoint x: 423, endPoint y: 130, distance: 32.3
click at [423, 130] on div "] } , { "prompt" : "How can we ensure our APIs are compliant with evolving data…" at bounding box center [431, 156] width 76 height 149
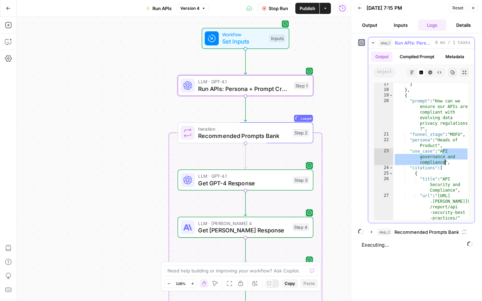
drag, startPoint x: 442, startPoint y: 151, endPoint x: 445, endPoint y: 163, distance: 12.7
click at [444, 162] on div "] } , { "prompt" : "How can we ensure our APIs are compliant with evolving data…" at bounding box center [431, 156] width 76 height 149
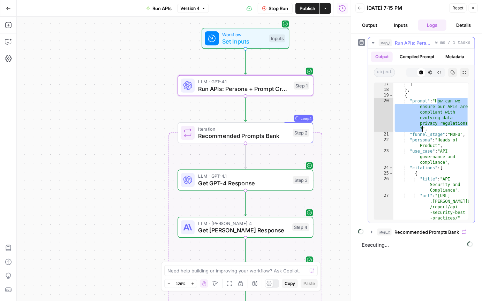
drag, startPoint x: 437, startPoint y: 101, endPoint x: 421, endPoint y: 128, distance: 32.0
click at [421, 128] on div "] } , { "prompt" : "How can we ensure our APIs are compliant with evolving data…" at bounding box center [431, 156] width 76 height 149
type textarea "**********"
click at [372, 43] on icon "button" at bounding box center [373, 42] width 2 height 1
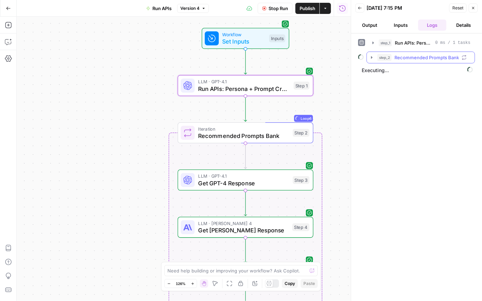
click at [371, 57] on icon "button" at bounding box center [371, 57] width 1 height 2
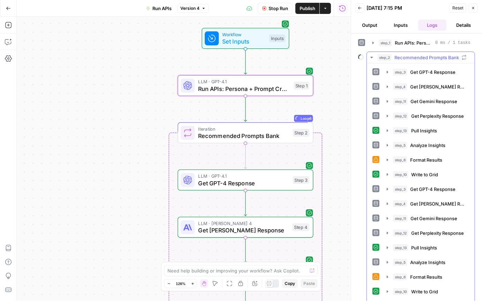
click at [372, 56] on icon "button" at bounding box center [372, 58] width 6 height 6
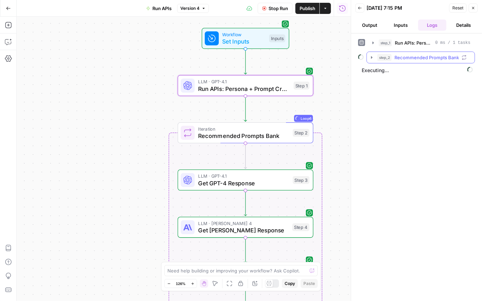
click at [371, 58] on icon "button" at bounding box center [372, 58] width 6 height 6
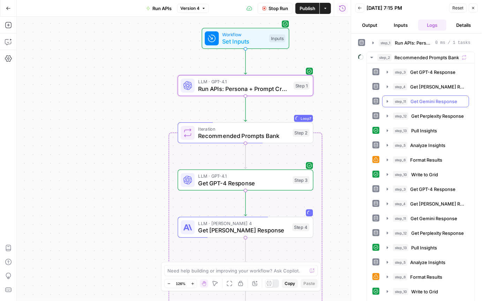
click at [386, 99] on icon "button" at bounding box center [388, 102] width 6 height 6
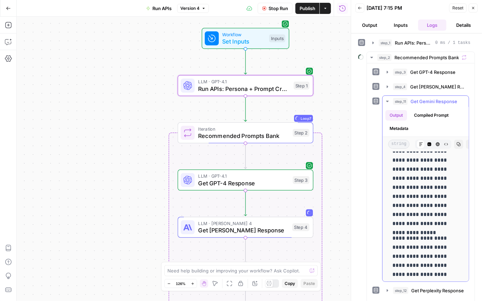
scroll to position [0, 0]
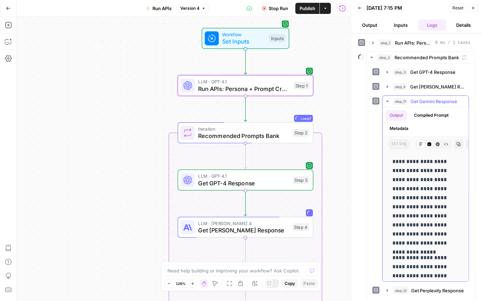
click at [387, 101] on icon "button" at bounding box center [388, 102] width 6 height 6
